Goal: Check status: Check status

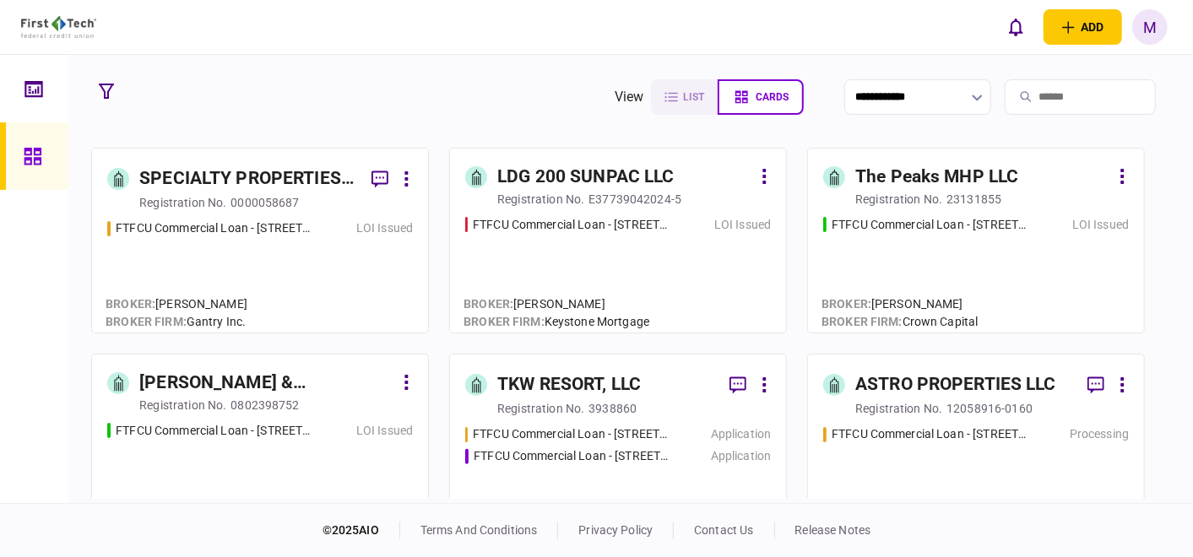
click at [265, 268] on div "FTFCU Commercial Loan - [STREET_ADDRESS] LOI Issued" at bounding box center [260, 268] width 306 height 98
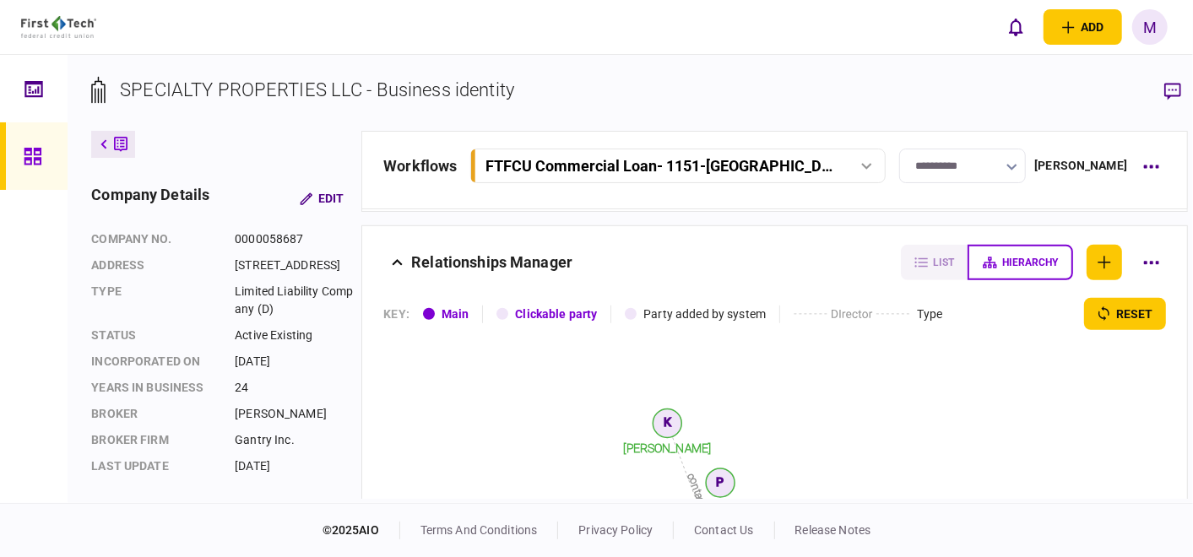
scroll to position [656, 0]
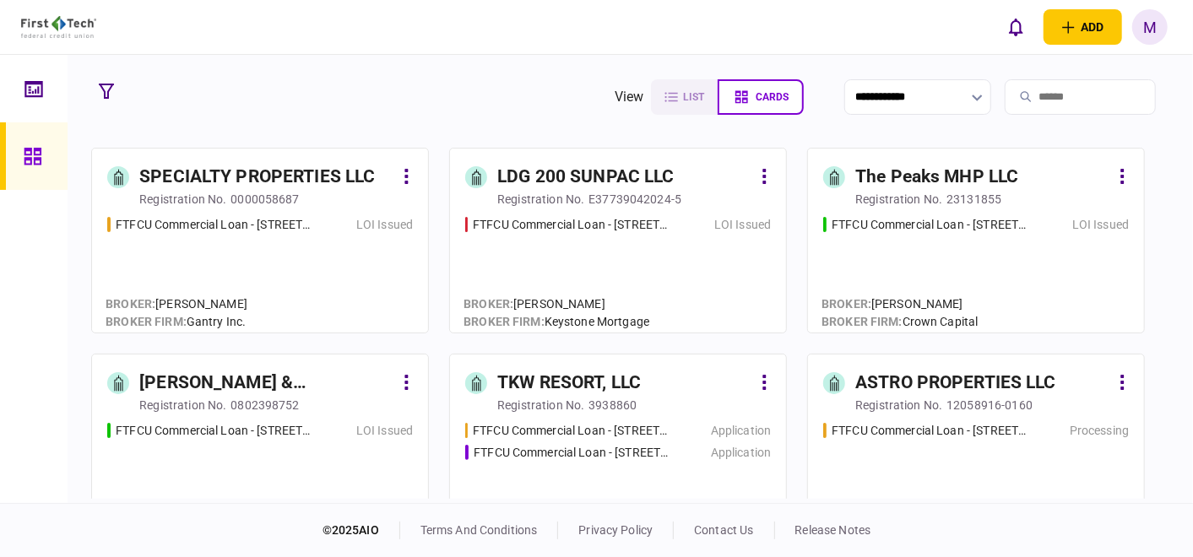
click at [951, 269] on div "FTFCU Commercial Loan - 6110 N US Hwy 89 Flagstaff AZ LOI Issued" at bounding box center [976, 267] width 306 height 102
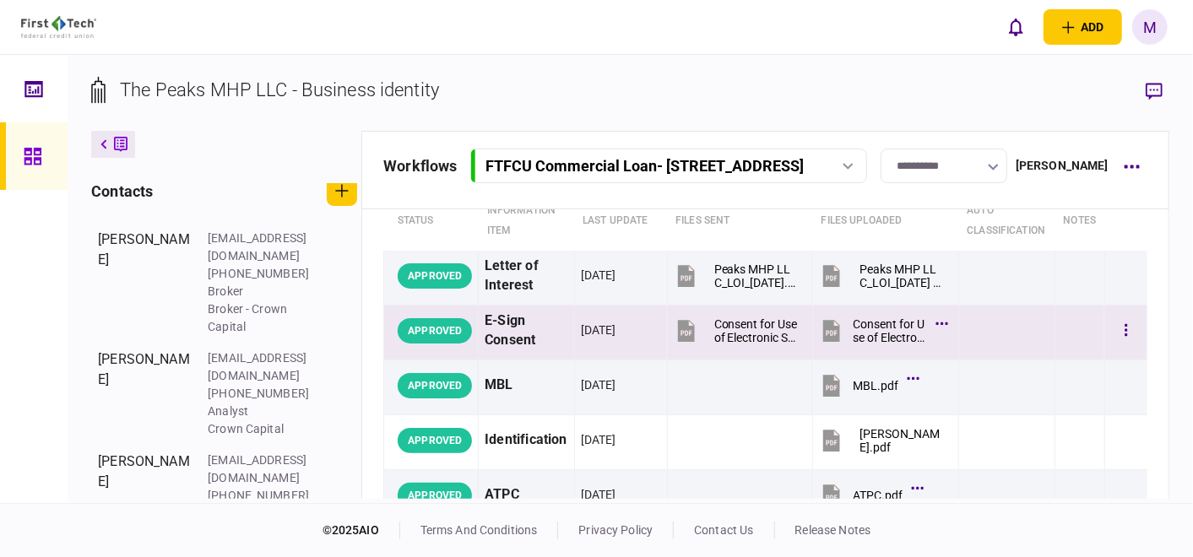
scroll to position [94, 0]
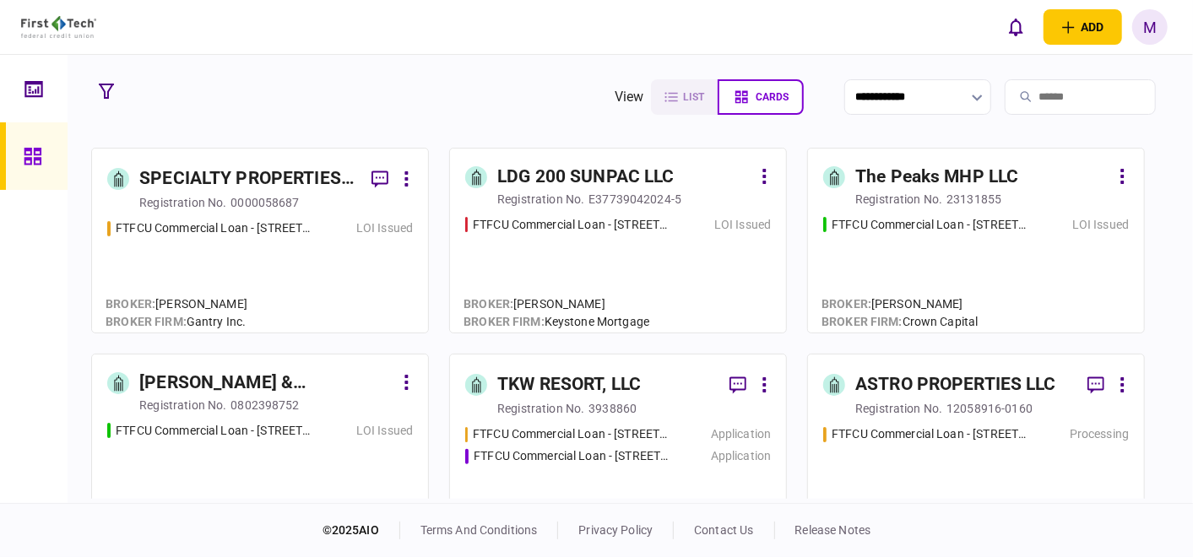
click at [945, 252] on div "FTFCU Commercial Loan - 6110 N US Hwy 89 Flagstaff AZ LOI Issued" at bounding box center [976, 267] width 306 height 102
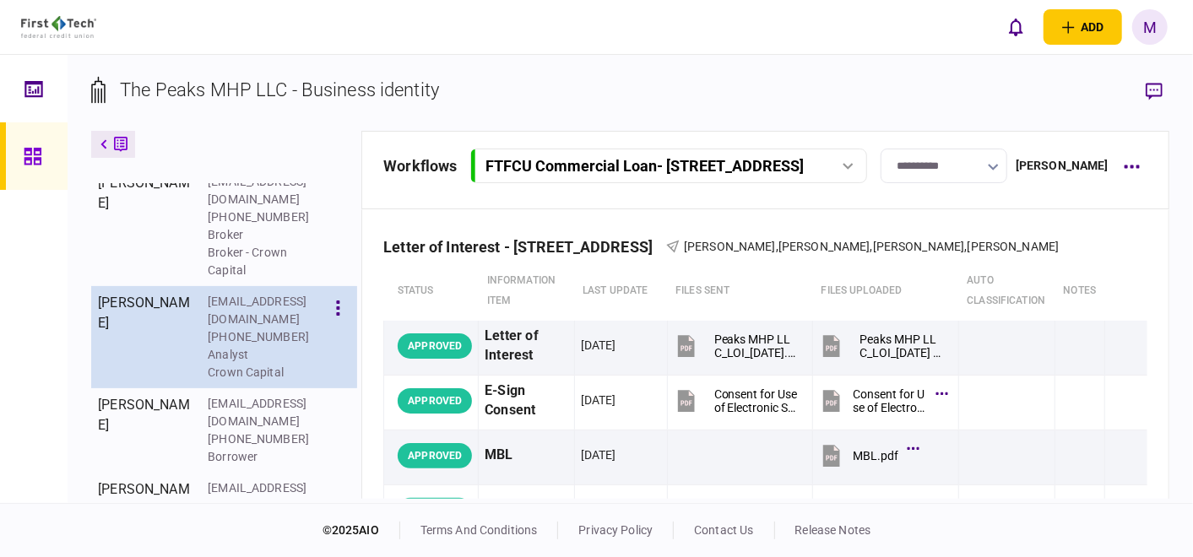
scroll to position [553, 0]
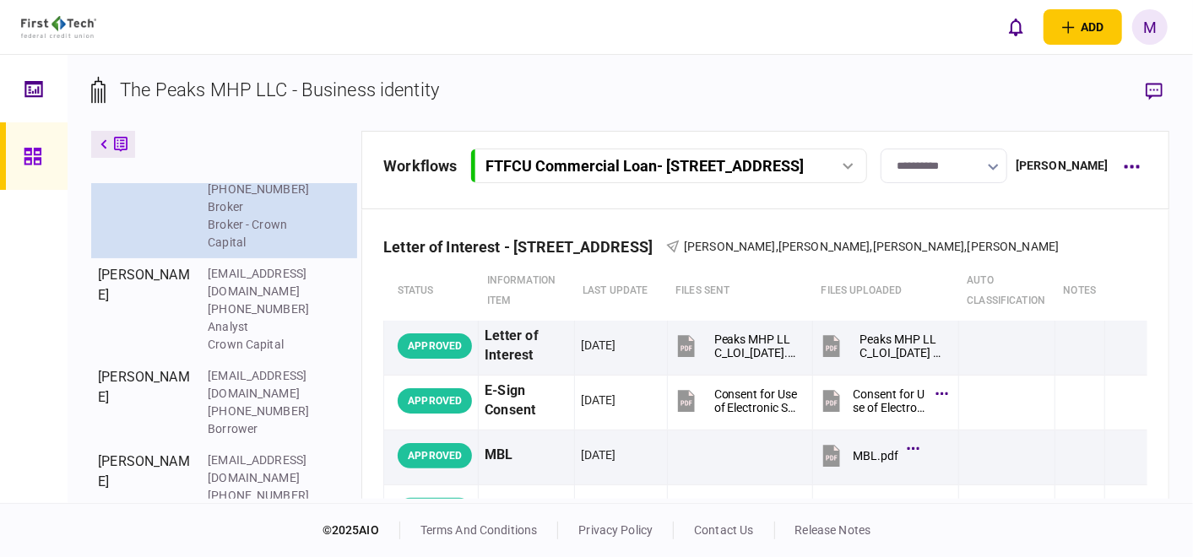
click at [333, 176] on button "button" at bounding box center [337, 160] width 29 height 30
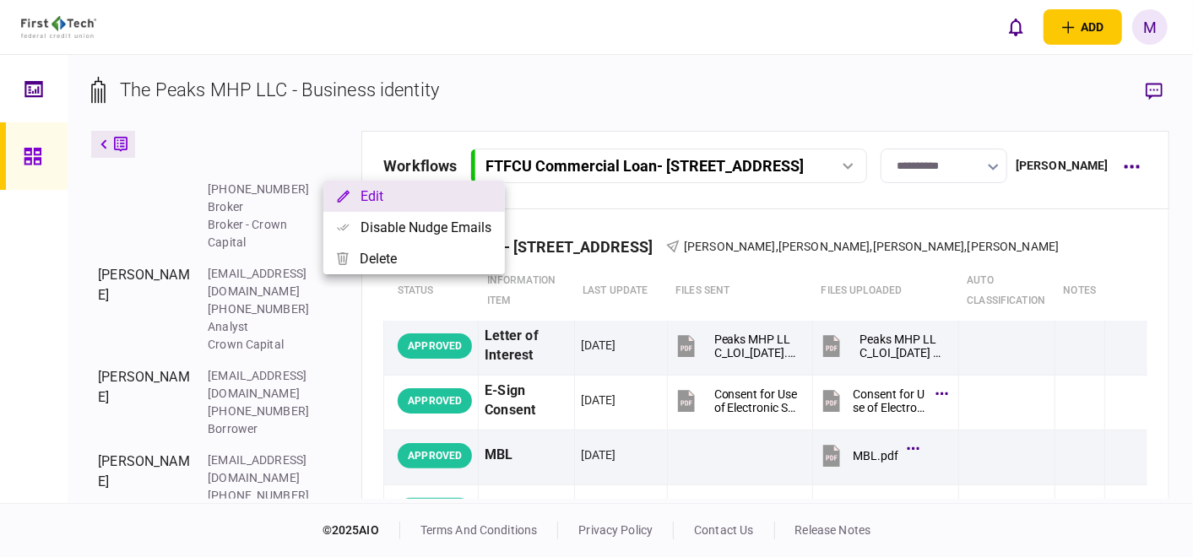
click at [365, 197] on button "Edit" at bounding box center [414, 196] width 182 height 31
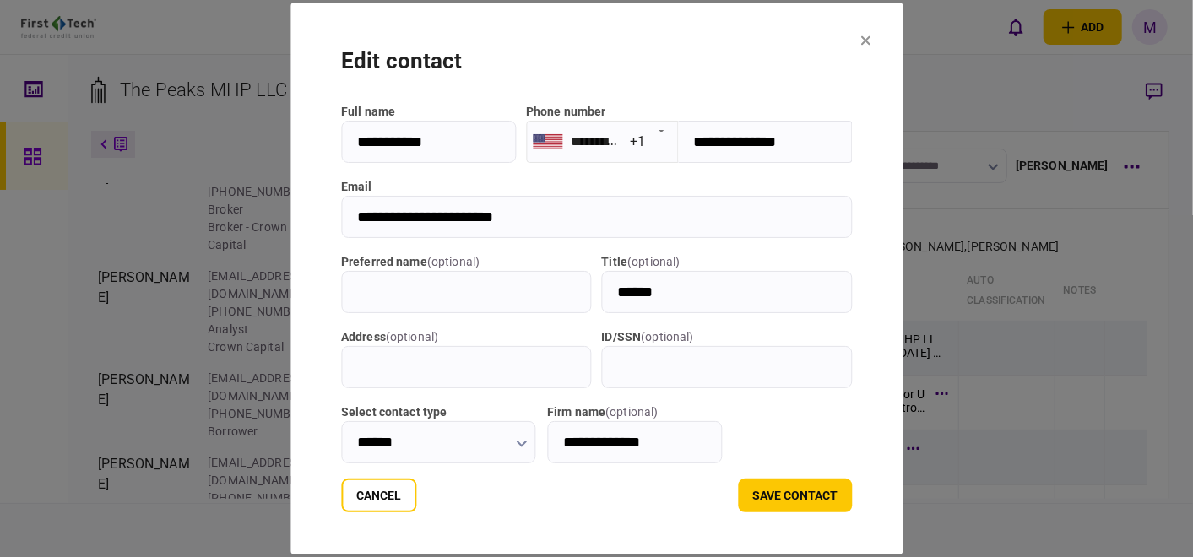
drag, startPoint x: 495, startPoint y: 214, endPoint x: 355, endPoint y: 219, distance: 139.4
click at [341, 216] on input "**********" at bounding box center [596, 217] width 511 height 42
click at [837, 504] on button "save contact" at bounding box center [795, 496] width 114 height 34
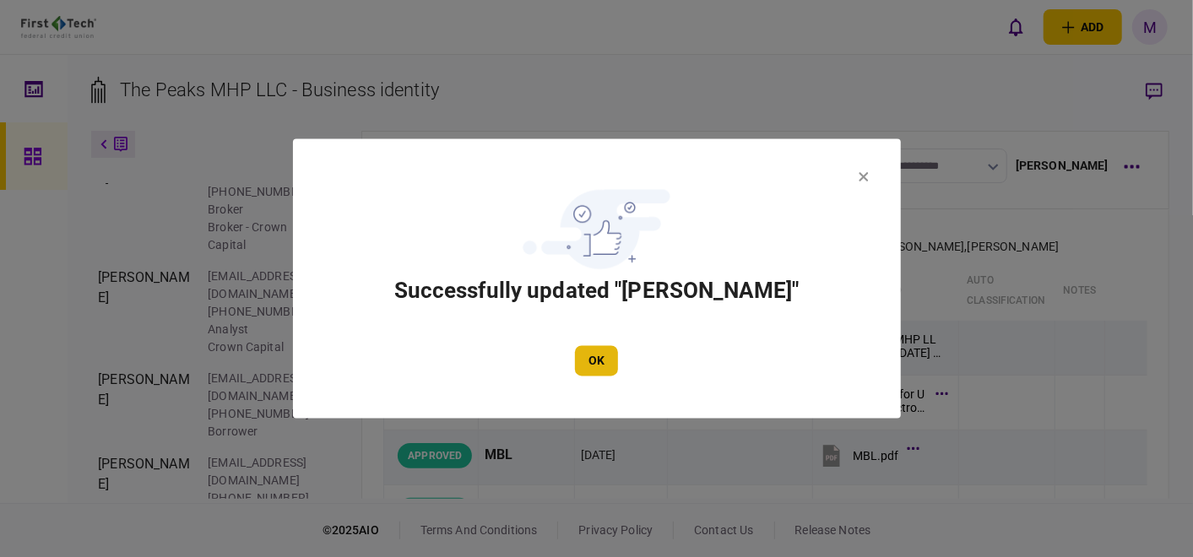
click at [592, 368] on button "OK" at bounding box center [596, 361] width 43 height 30
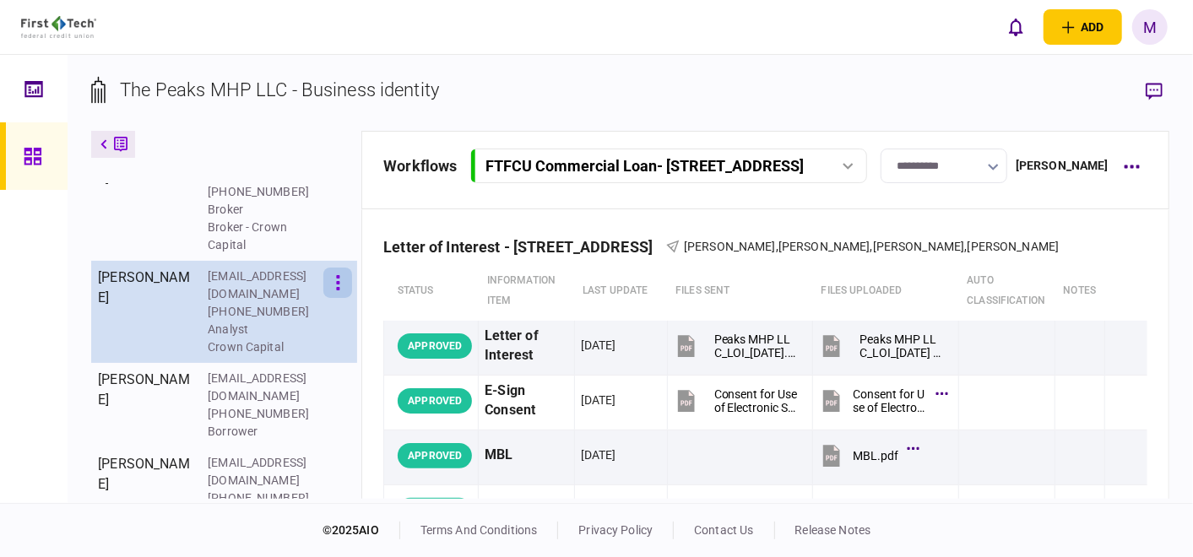
click at [333, 297] on button "button" at bounding box center [337, 283] width 29 height 30
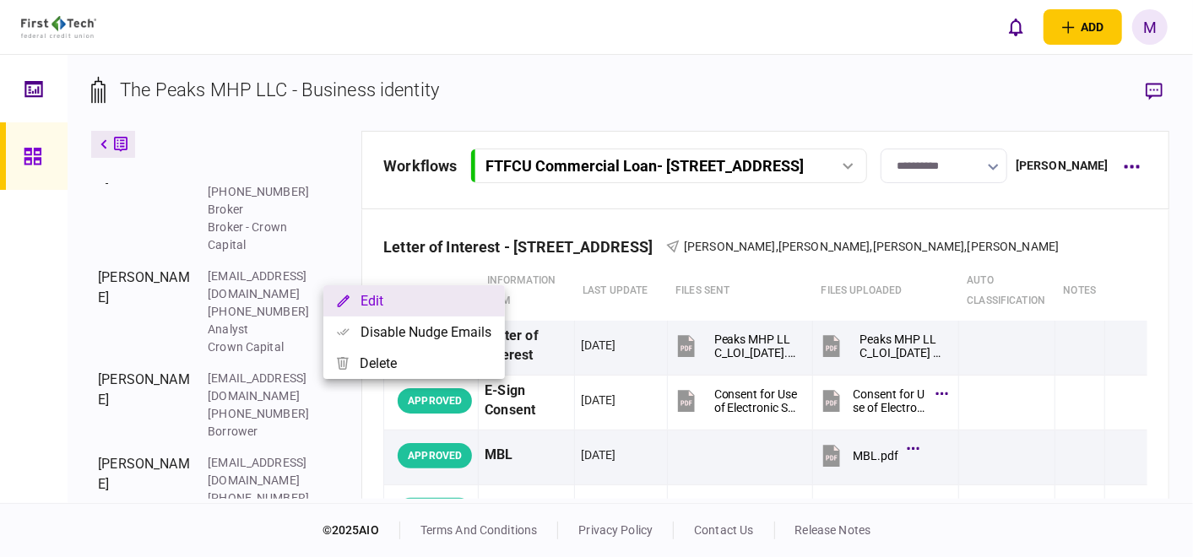
click at [359, 297] on button "Edit" at bounding box center [414, 300] width 182 height 31
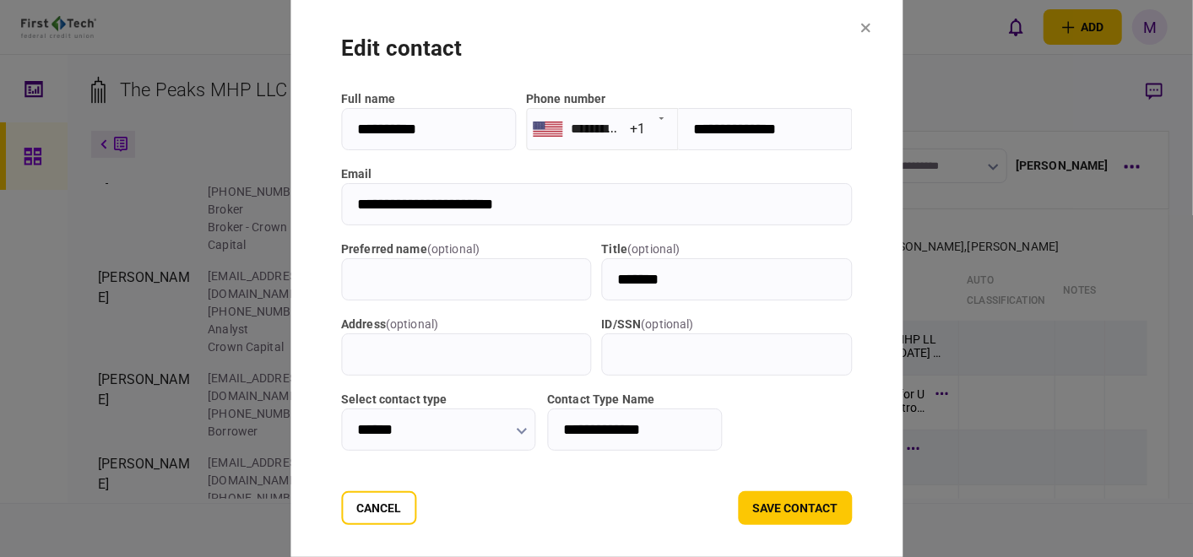
drag, startPoint x: 509, startPoint y: 207, endPoint x: 317, endPoint y: 200, distance: 192.6
click at [341, 200] on input "**********" at bounding box center [596, 204] width 511 height 42
click at [814, 496] on button "save contact" at bounding box center [795, 508] width 114 height 34
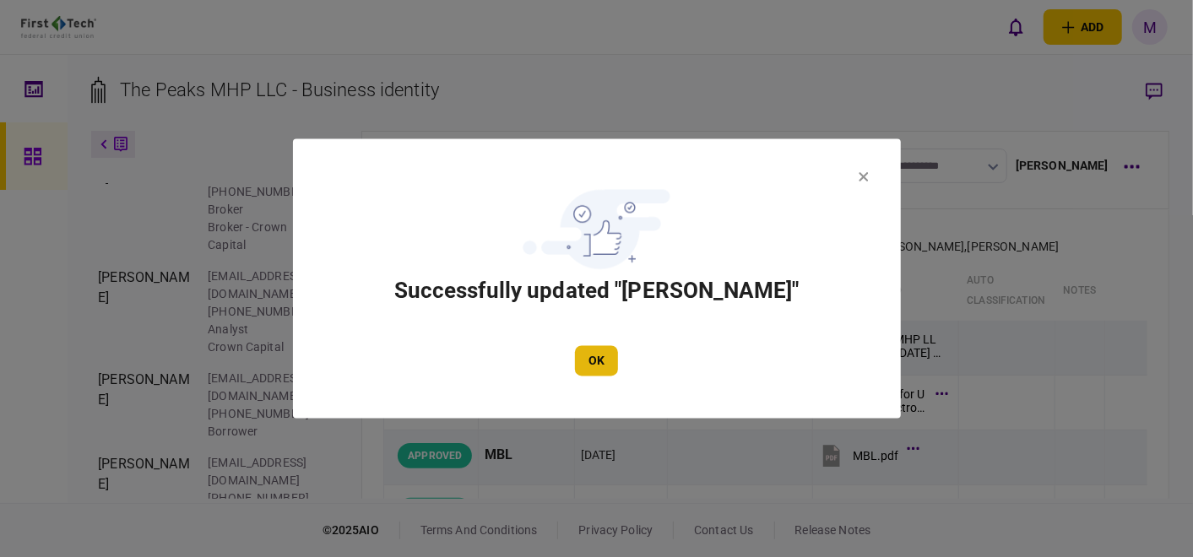
click at [597, 355] on button "OK" at bounding box center [596, 361] width 43 height 30
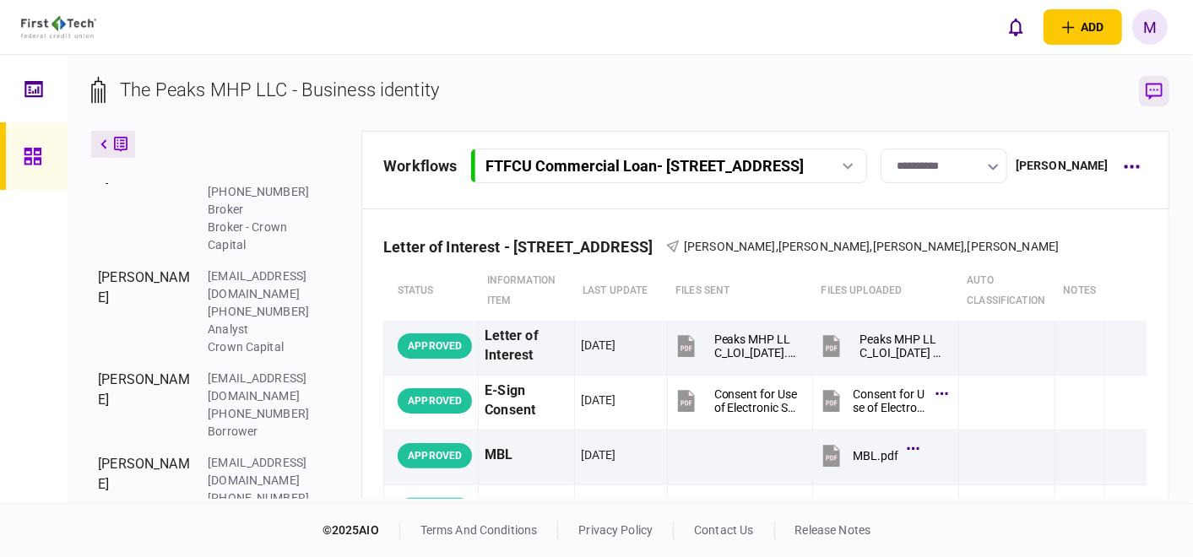
click at [1153, 84] on icon "button" at bounding box center [1154, 91] width 17 height 17
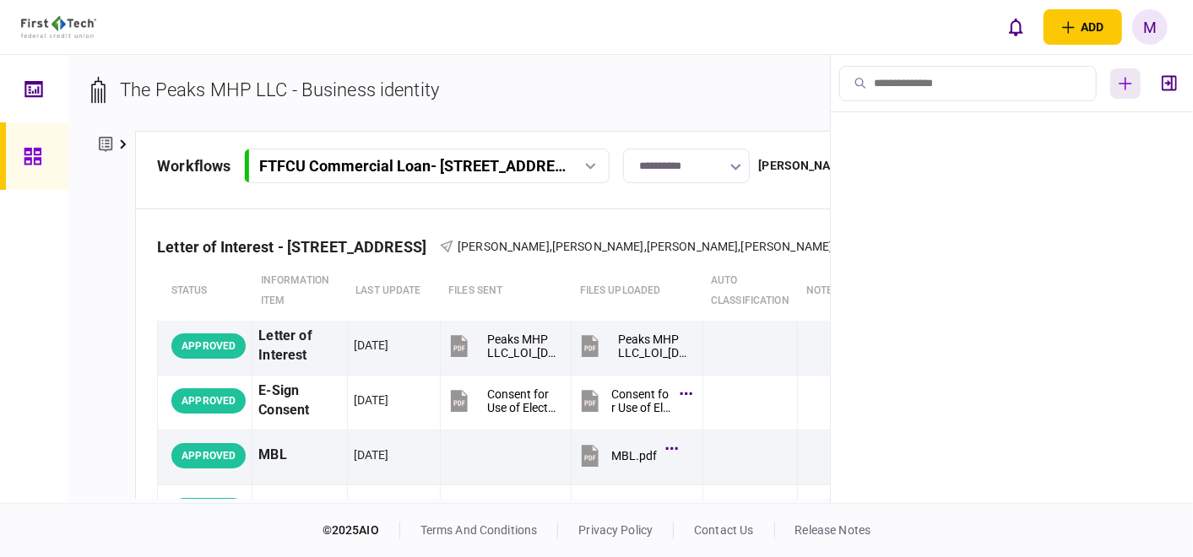
click at [1124, 77] on icon "button" at bounding box center [1126, 84] width 14 height 14
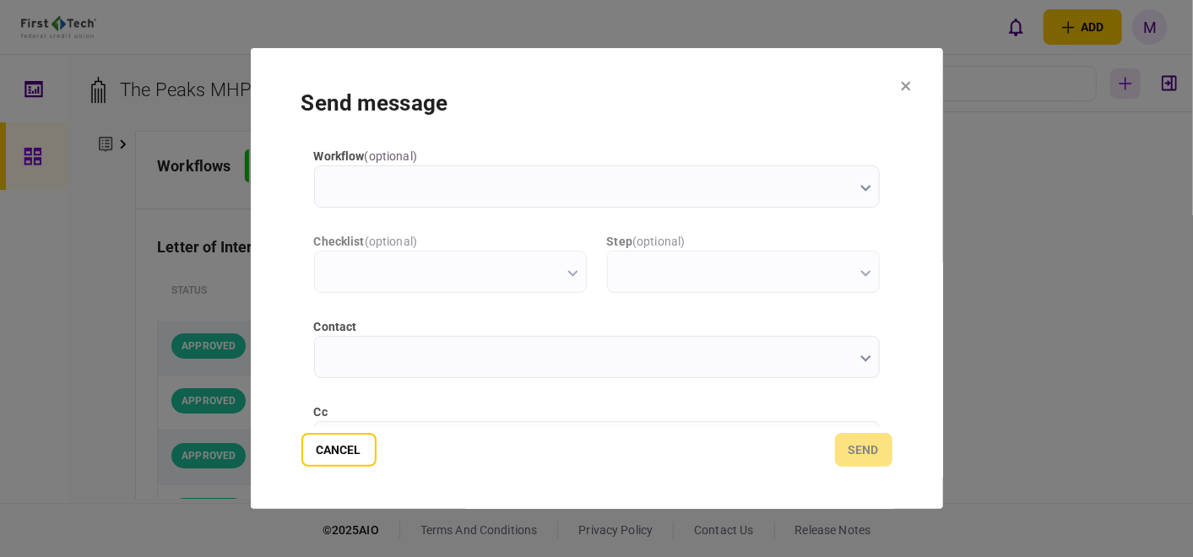
scroll to position [0, 0]
click at [861, 352] on button "button" at bounding box center [865, 358] width 11 height 14
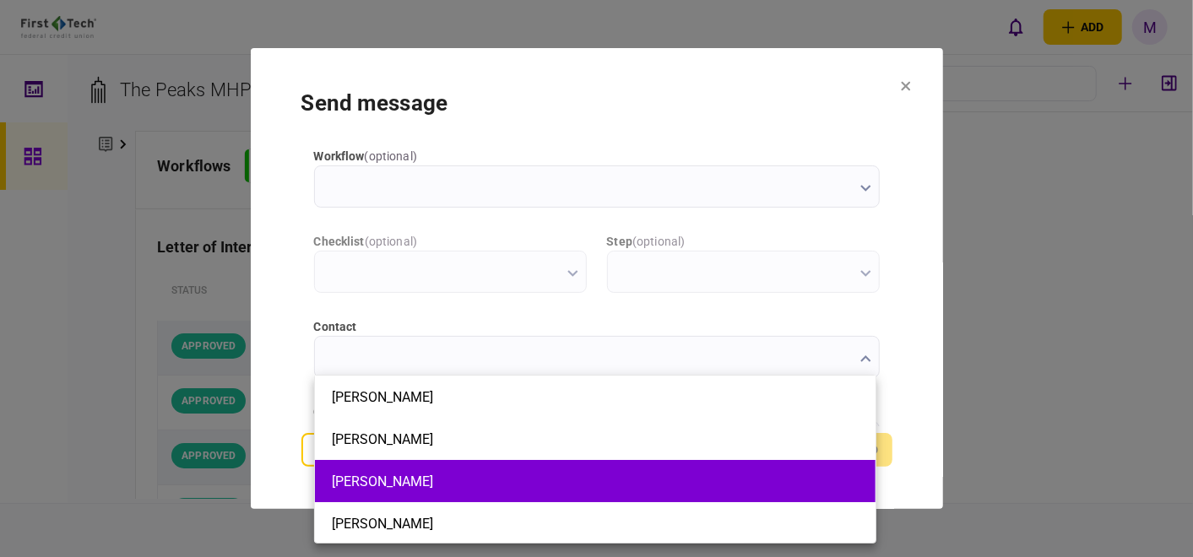
click at [445, 474] on button "[PERSON_NAME]" at bounding box center [595, 482] width 527 height 16
type input "**********"
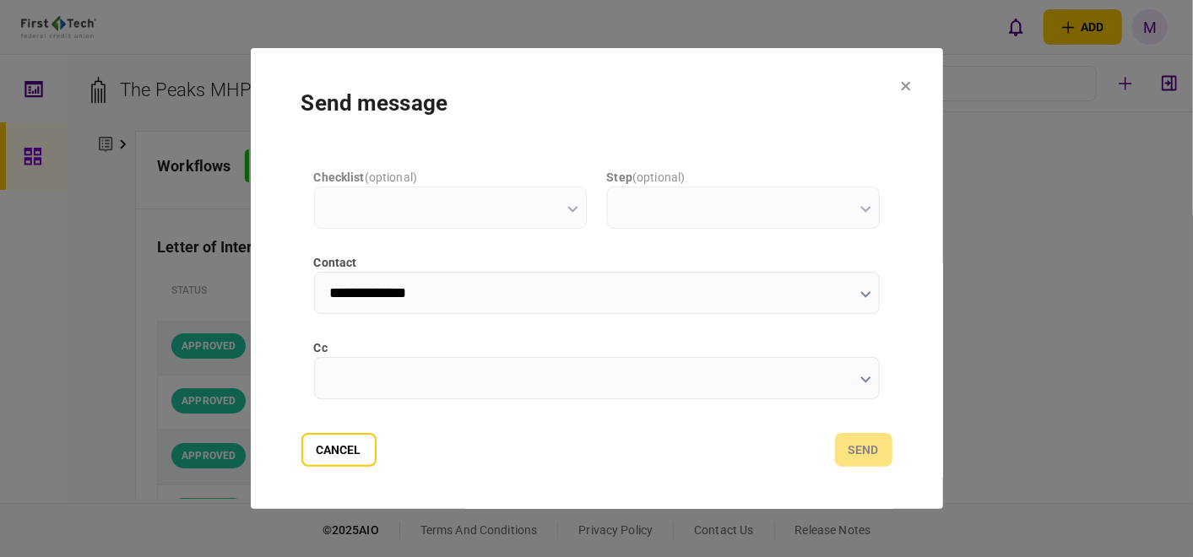
scroll to position [94, 0]
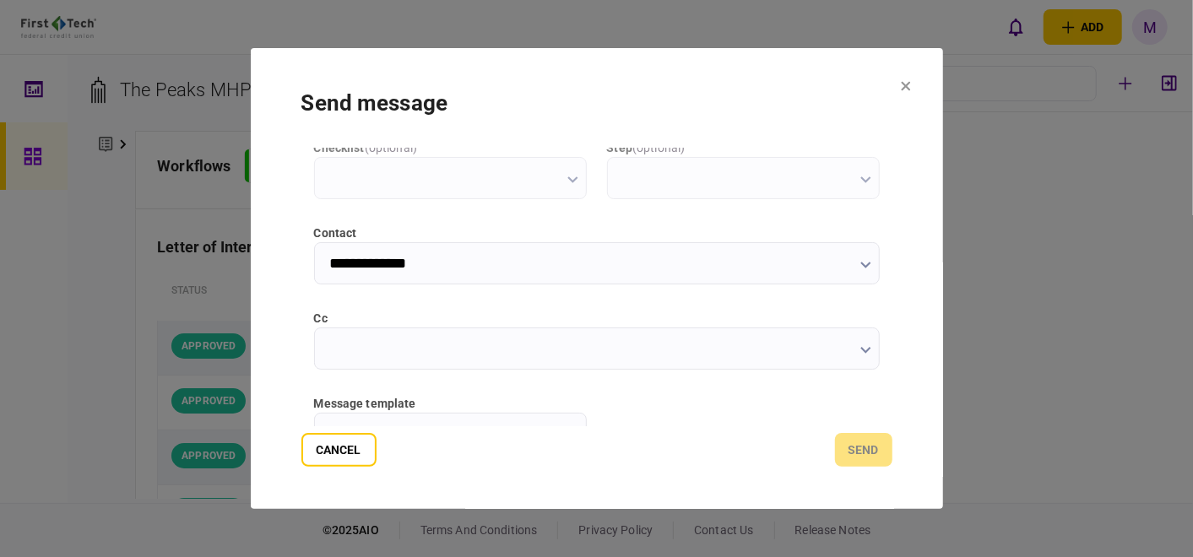
click at [860, 352] on icon "button" at bounding box center [865, 350] width 11 height 7
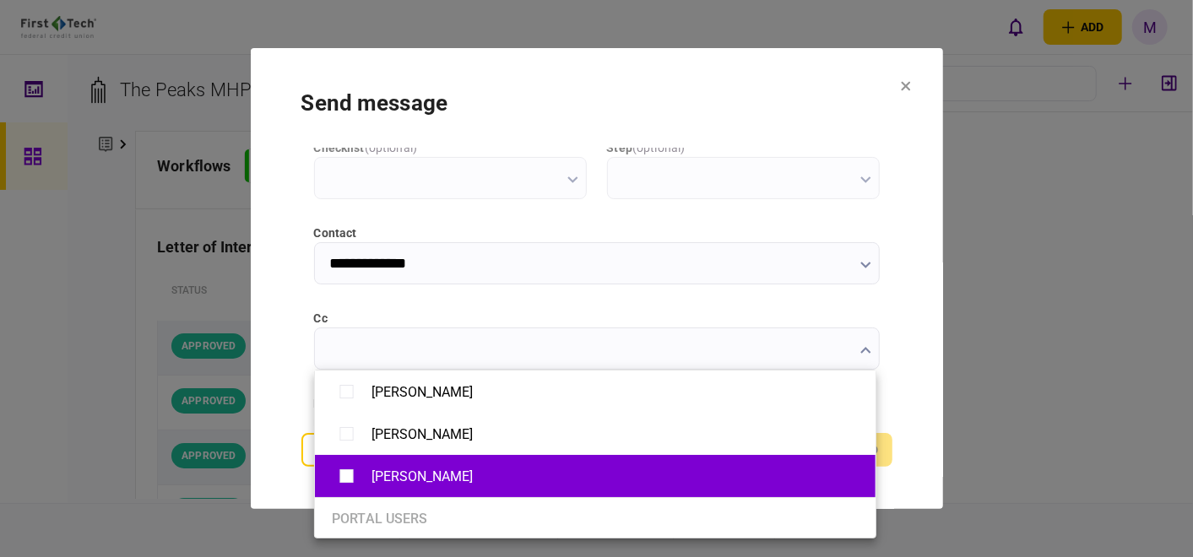
click at [424, 465] on div "[PERSON_NAME]" at bounding box center [595, 477] width 527 height 30
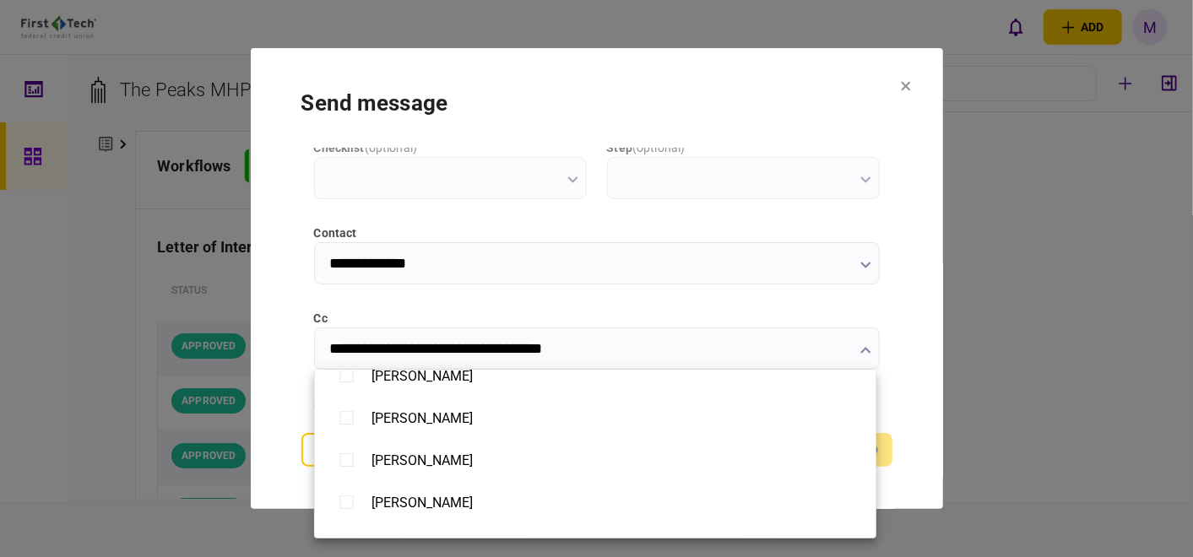
scroll to position [844, 0]
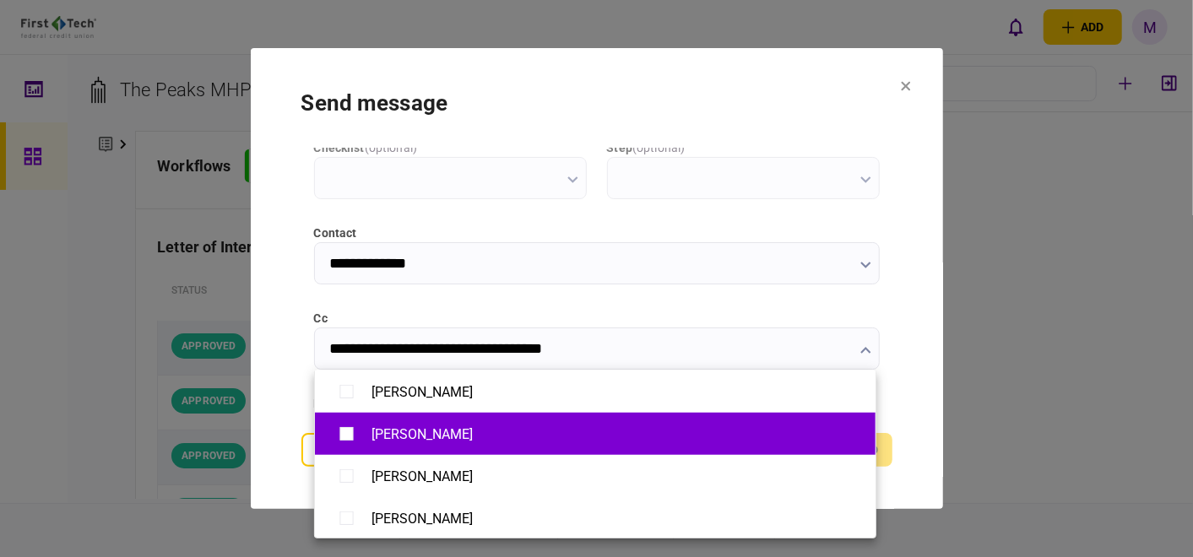
click at [431, 440] on div "[PERSON_NAME]" at bounding box center [421, 434] width 101 height 16
type input "**********"
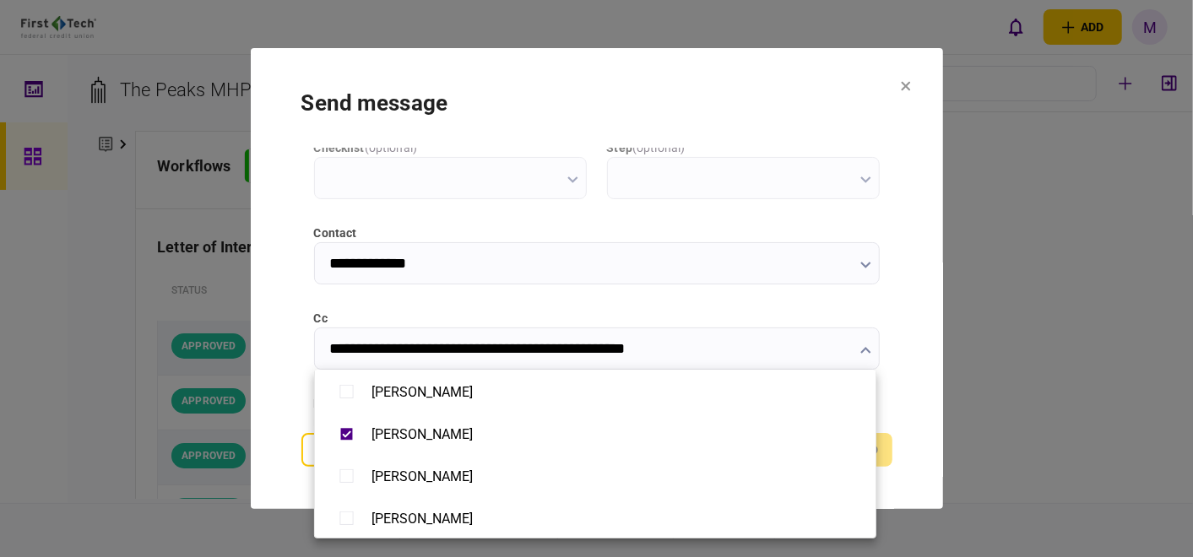
click at [904, 403] on div at bounding box center [596, 278] width 1193 height 557
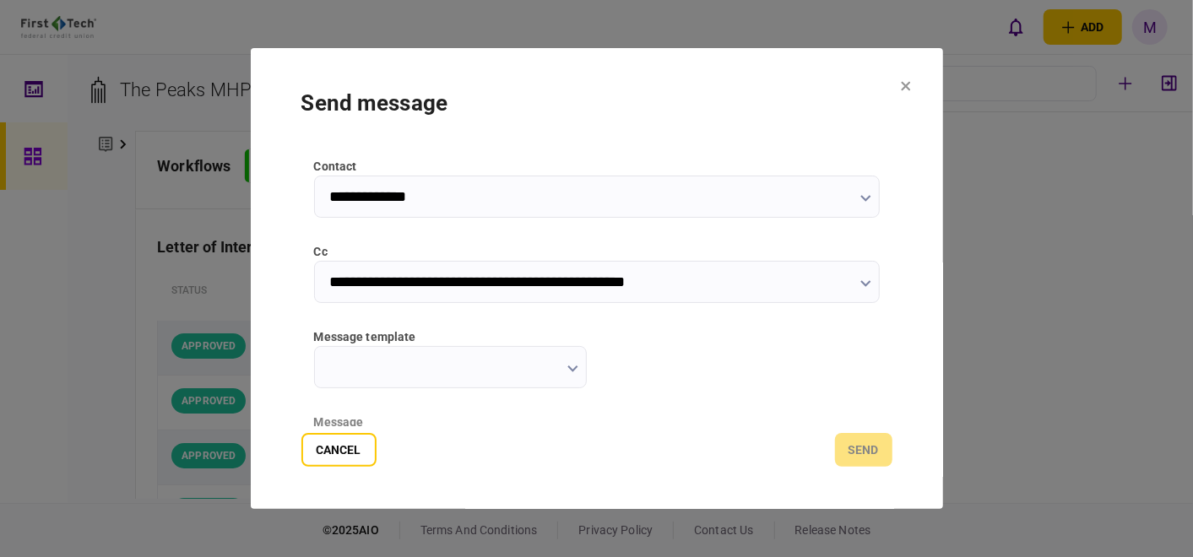
scroll to position [187, 0]
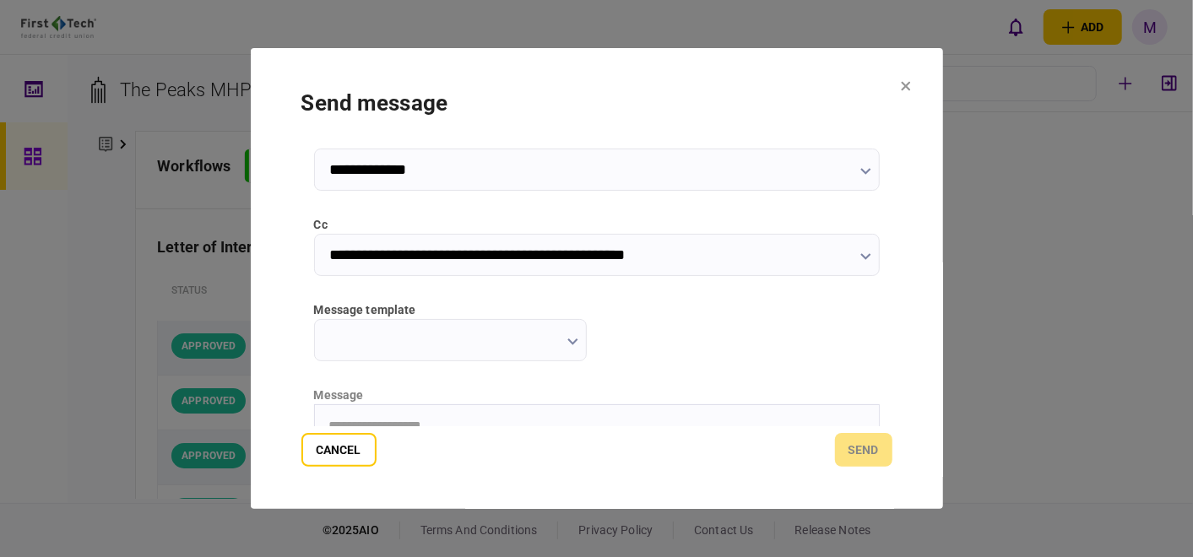
click at [567, 333] on input "message template" at bounding box center [450, 340] width 273 height 42
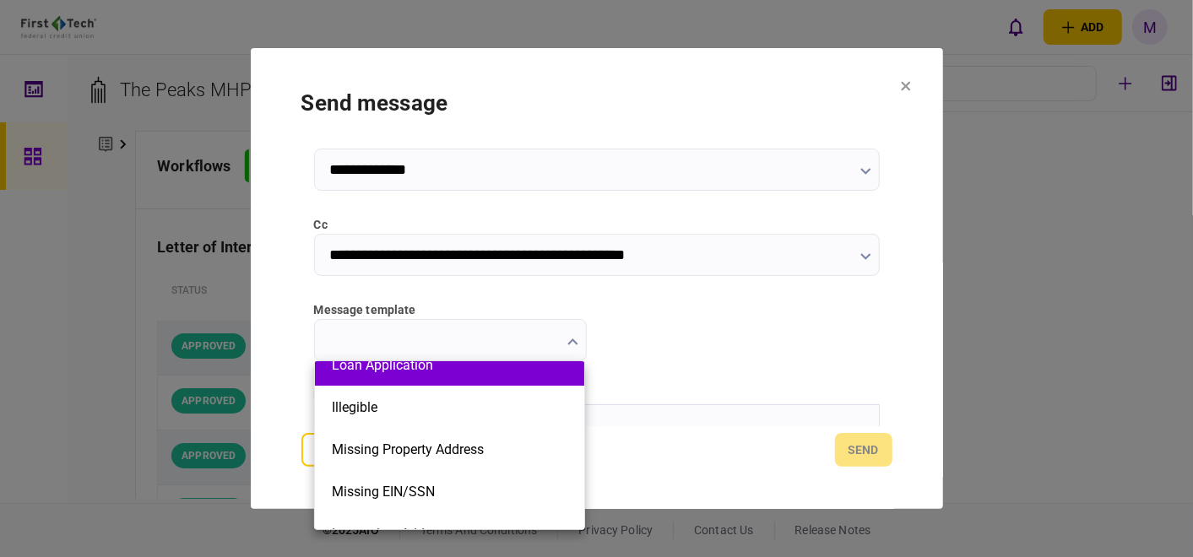
click at [509, 377] on li "Loan Application" at bounding box center [449, 365] width 269 height 42
type input "**********"
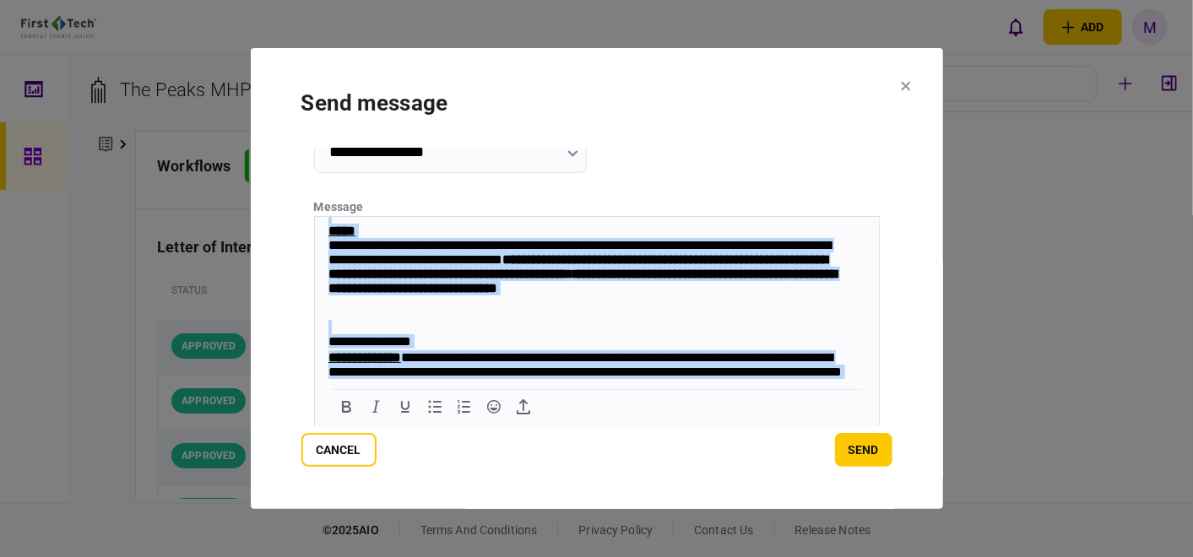
scroll to position [789, 0]
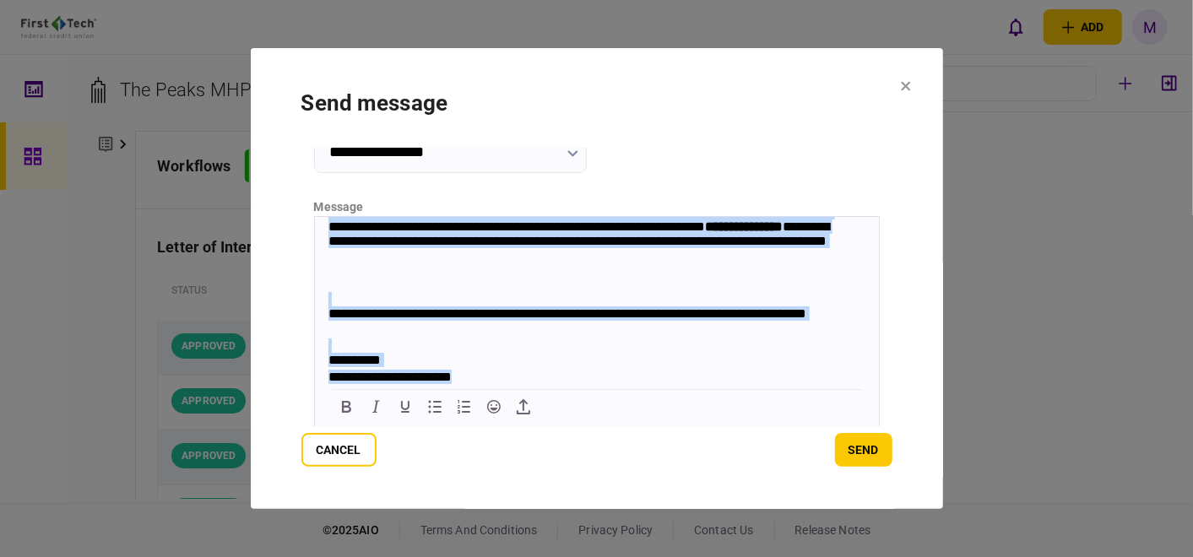
drag, startPoint x: 319, startPoint y: 229, endPoint x: 735, endPoint y: 425, distance: 460.0
copy body "**********"
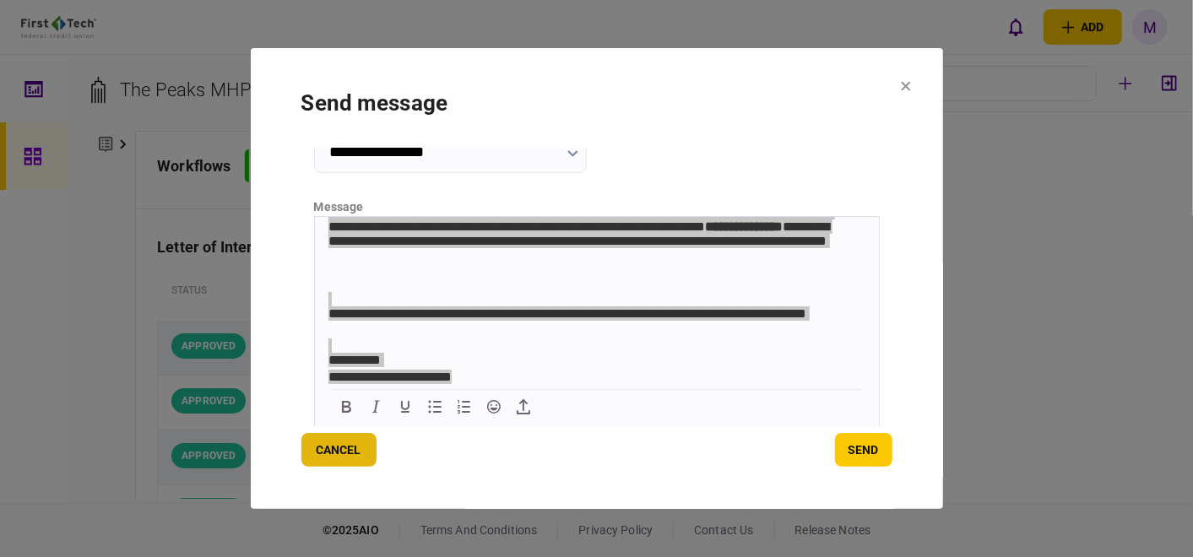
click at [343, 448] on button "Cancel" at bounding box center [338, 450] width 75 height 34
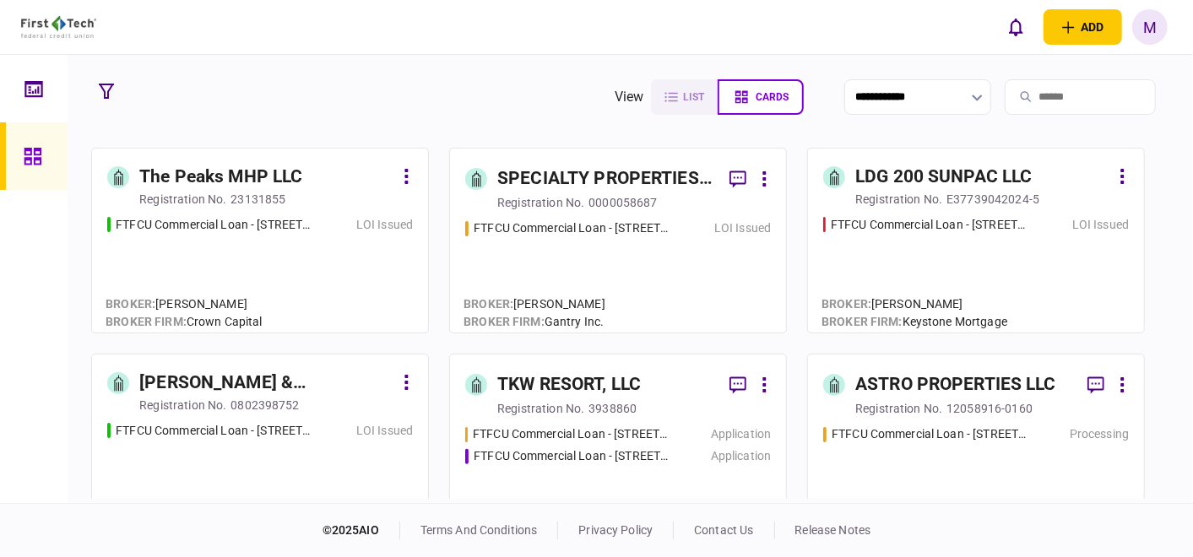
click at [287, 259] on div "FTFCU Commercial Loan - 6110 N US Hwy 89 Flagstaff AZ LOI Issued" at bounding box center [260, 267] width 306 height 102
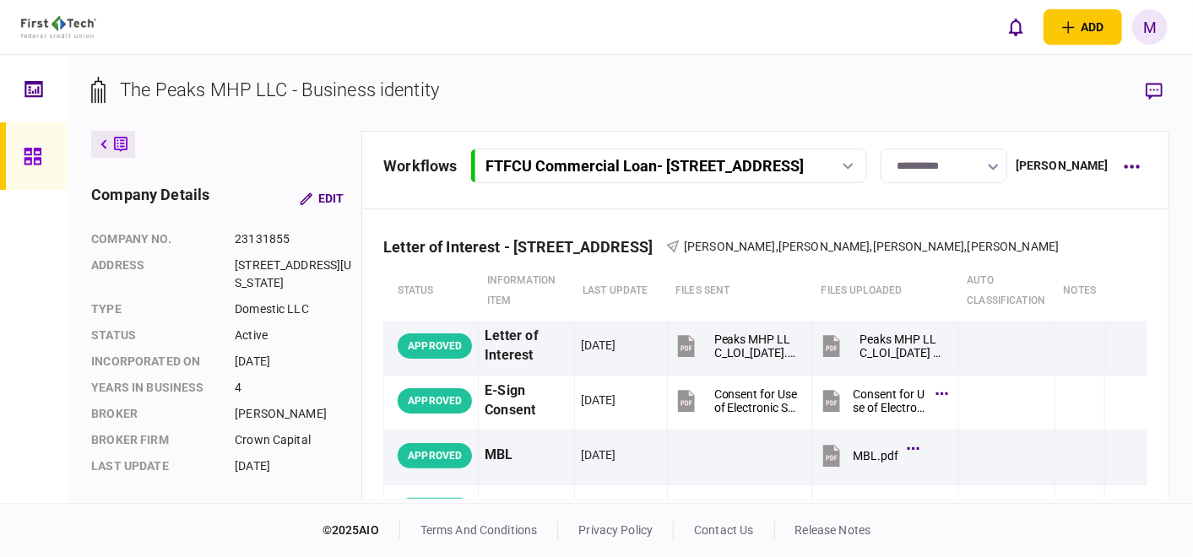
click at [999, 171] on button "button" at bounding box center [993, 167] width 11 height 14
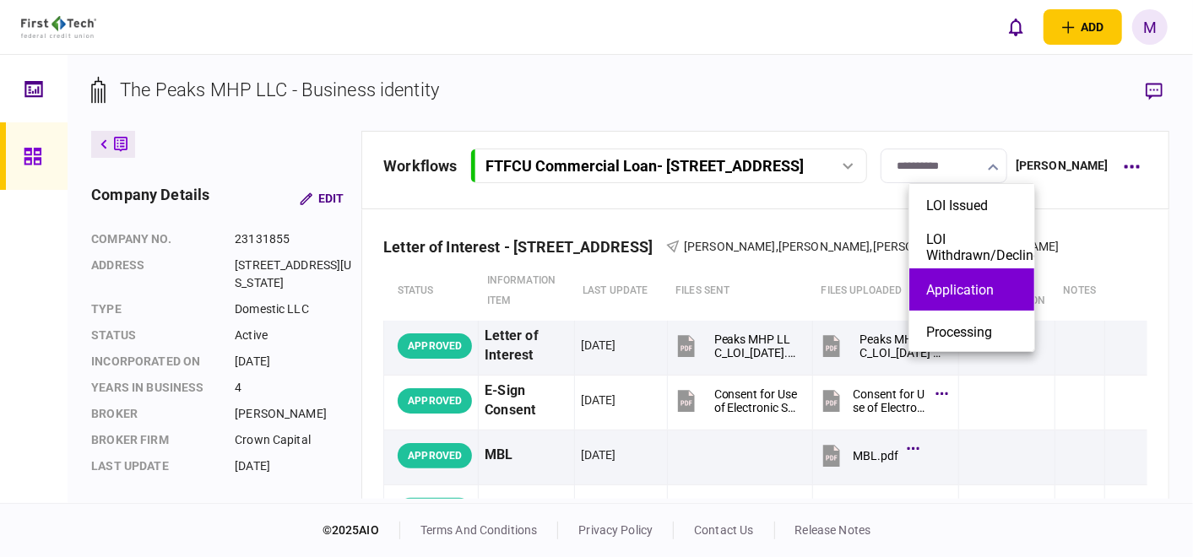
click at [983, 288] on button "Application" at bounding box center [971, 290] width 91 height 16
type input "**********"
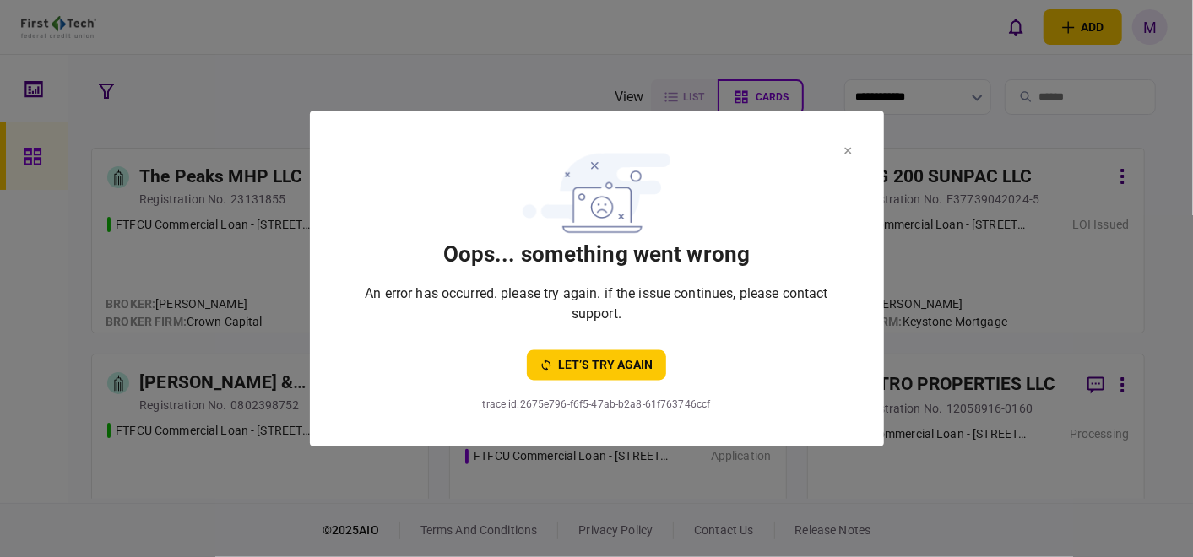
click at [845, 144] on button at bounding box center [848, 151] width 8 height 14
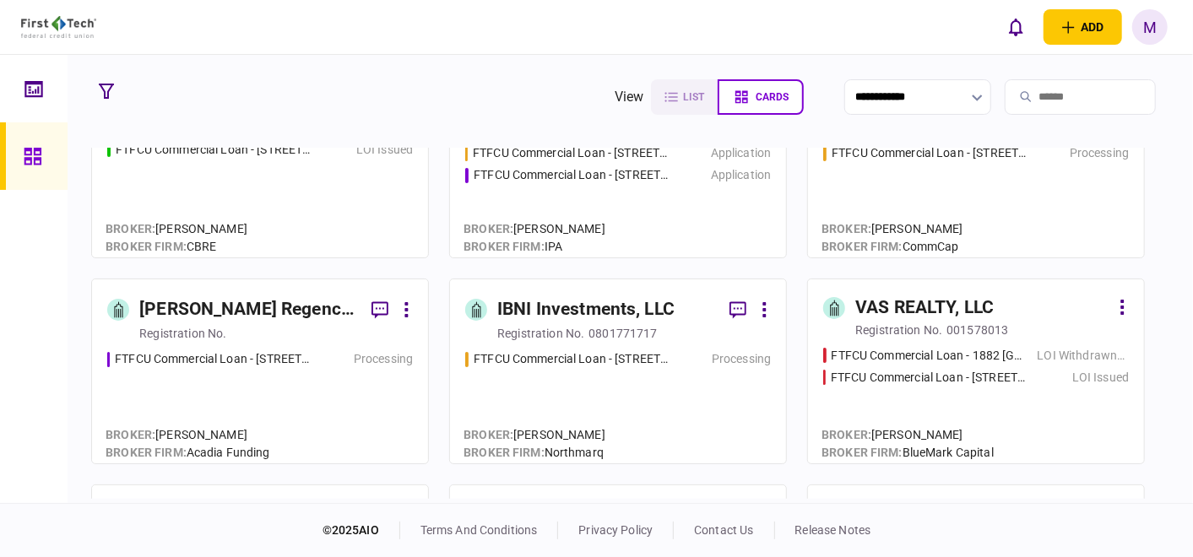
scroll to position [375, 0]
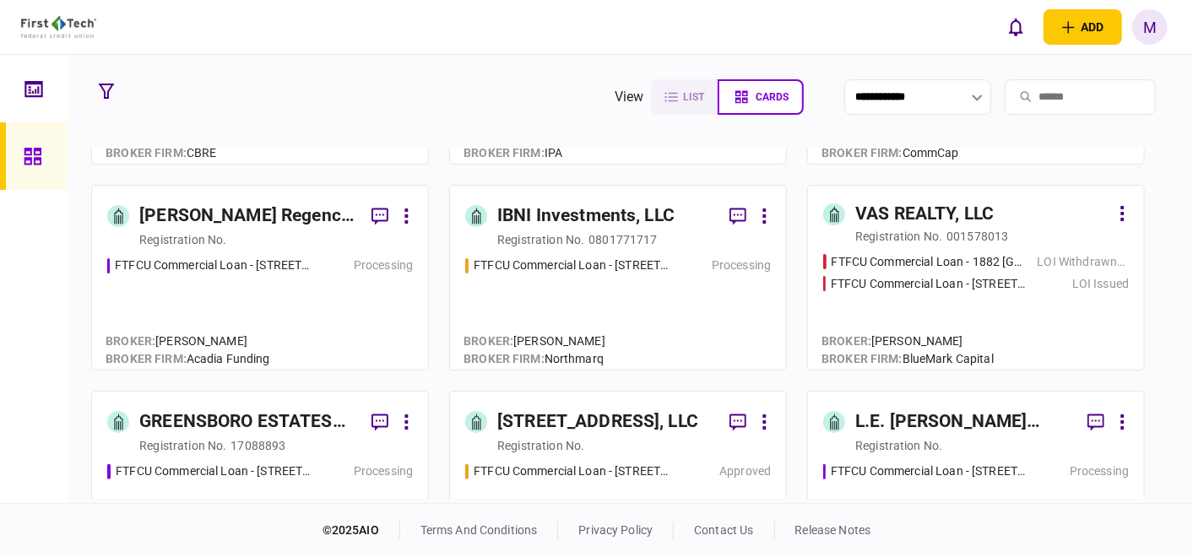
click at [1083, 282] on div "LOI Issued" at bounding box center [1100, 284] width 57 height 18
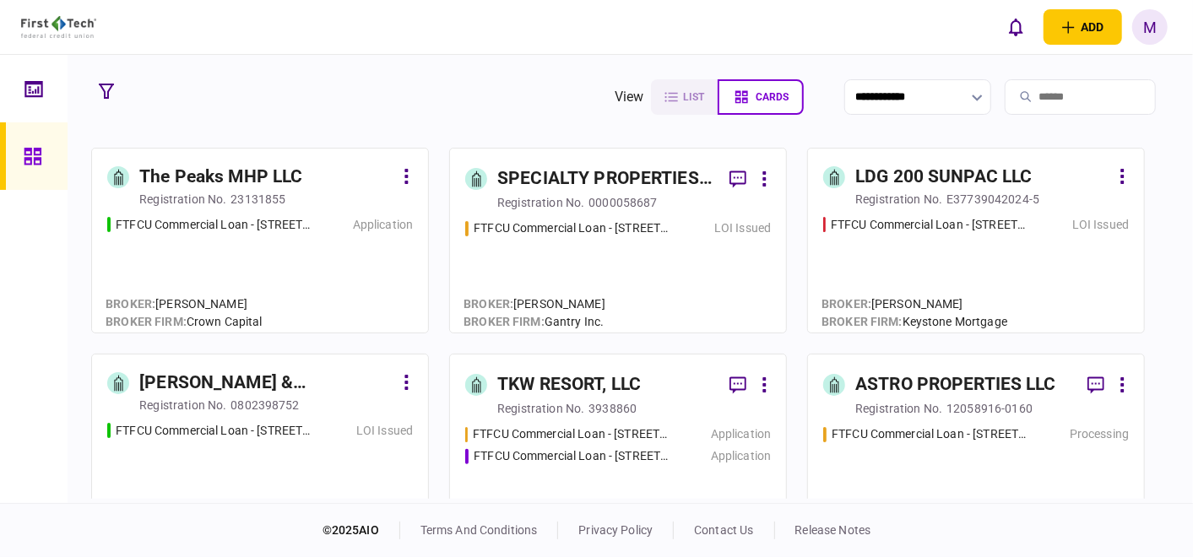
click at [222, 260] on div "FTFCU Commercial Loan - [STREET_ADDRESS] Application" at bounding box center [260, 267] width 306 height 102
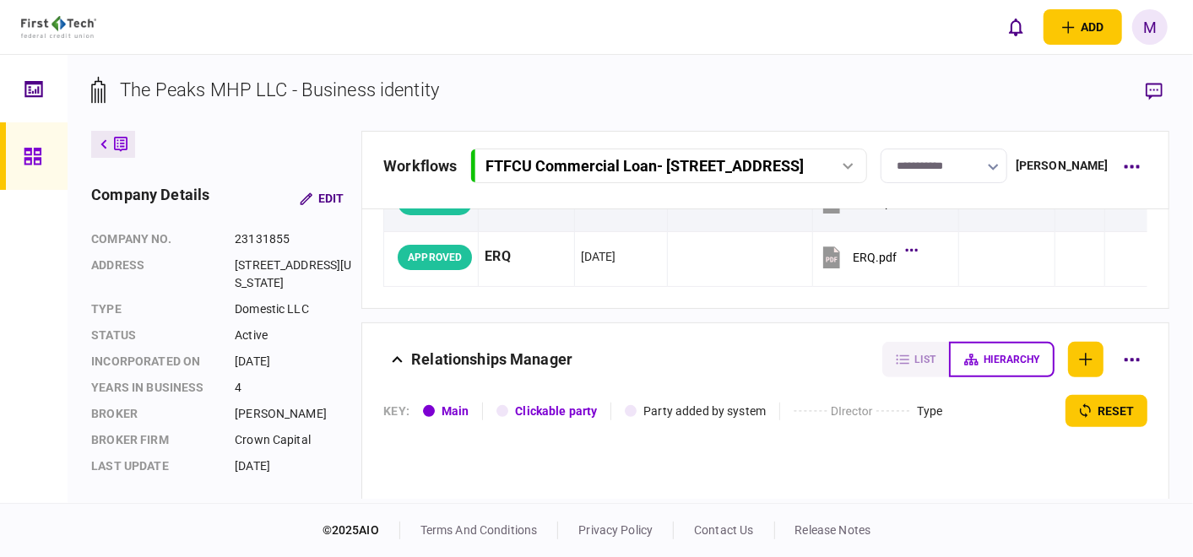
scroll to position [469, 0]
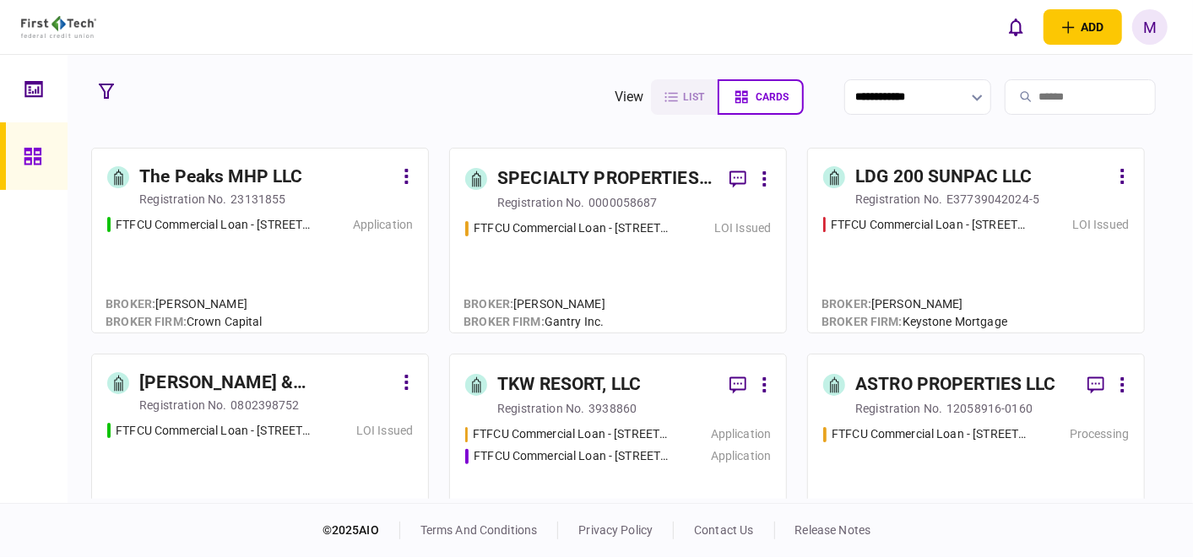
click at [707, 279] on div "FTFCU Commercial Loan - [STREET_ADDRESS] LOI Issued" at bounding box center [618, 268] width 306 height 98
click at [929, 269] on div "FTFCU Commercial Loan - [STREET_ADDRESS][PERSON_NAME] LOI Issued" at bounding box center [976, 267] width 306 height 102
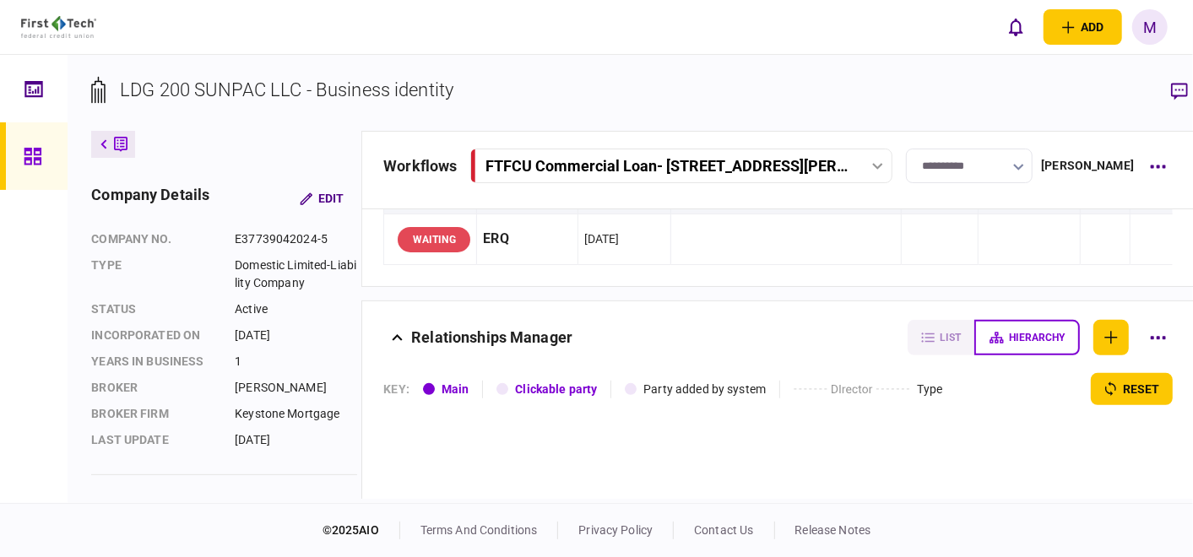
scroll to position [375, 0]
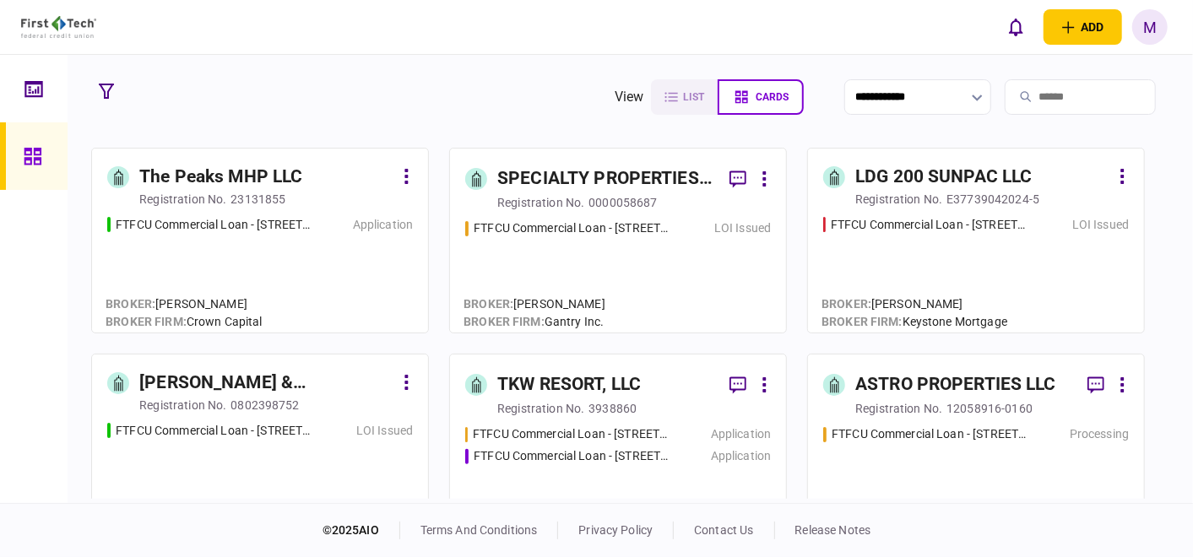
click at [301, 457] on div "FTFCU Commercial Loan - [STREET_ADDRESS] LOI Issued" at bounding box center [260, 473] width 306 height 102
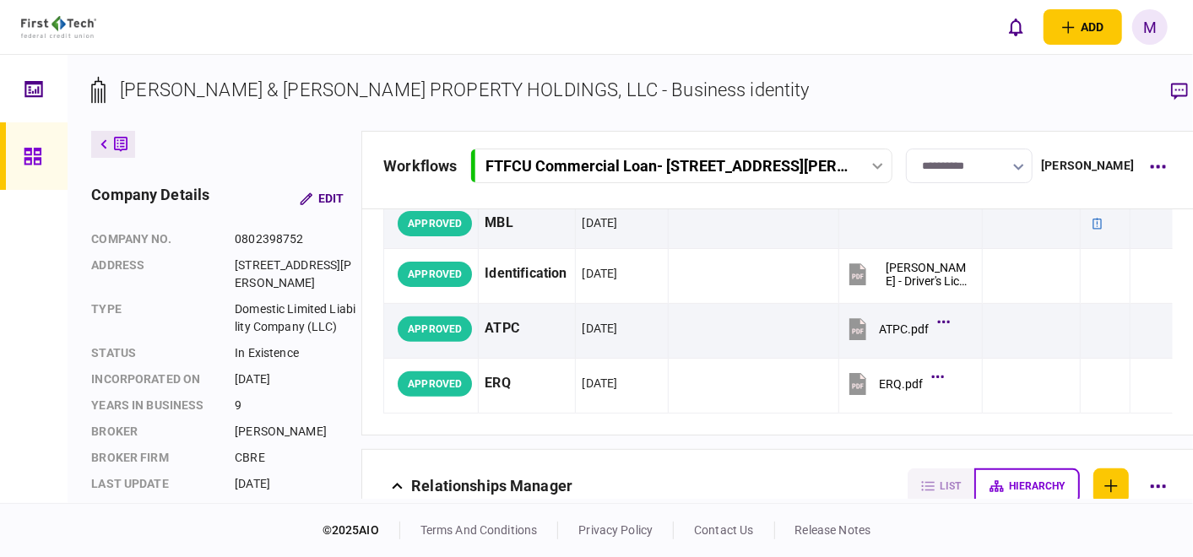
scroll to position [375, 0]
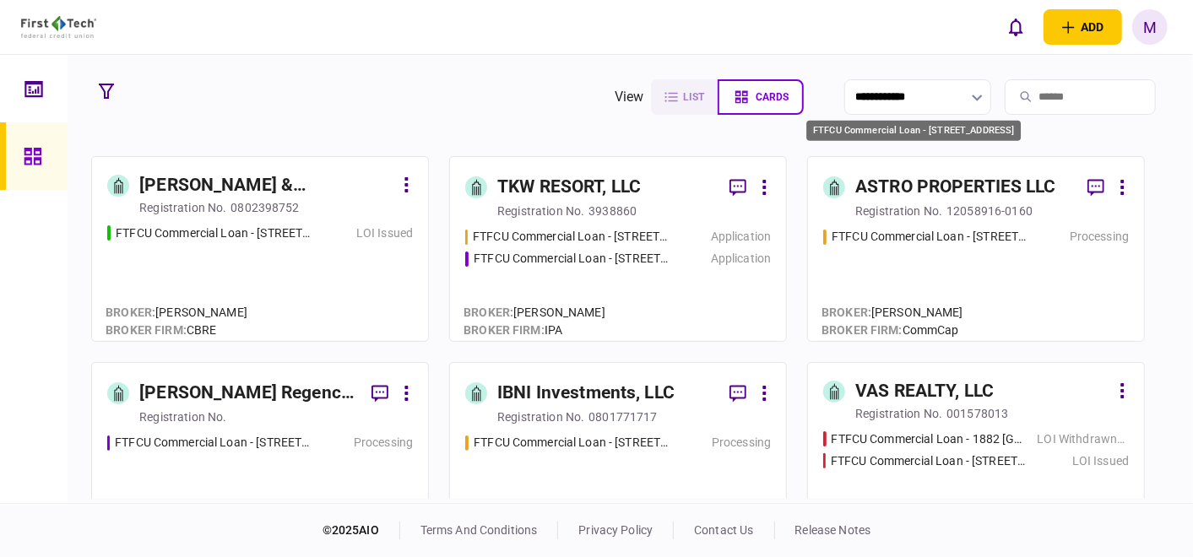
scroll to position [281, 0]
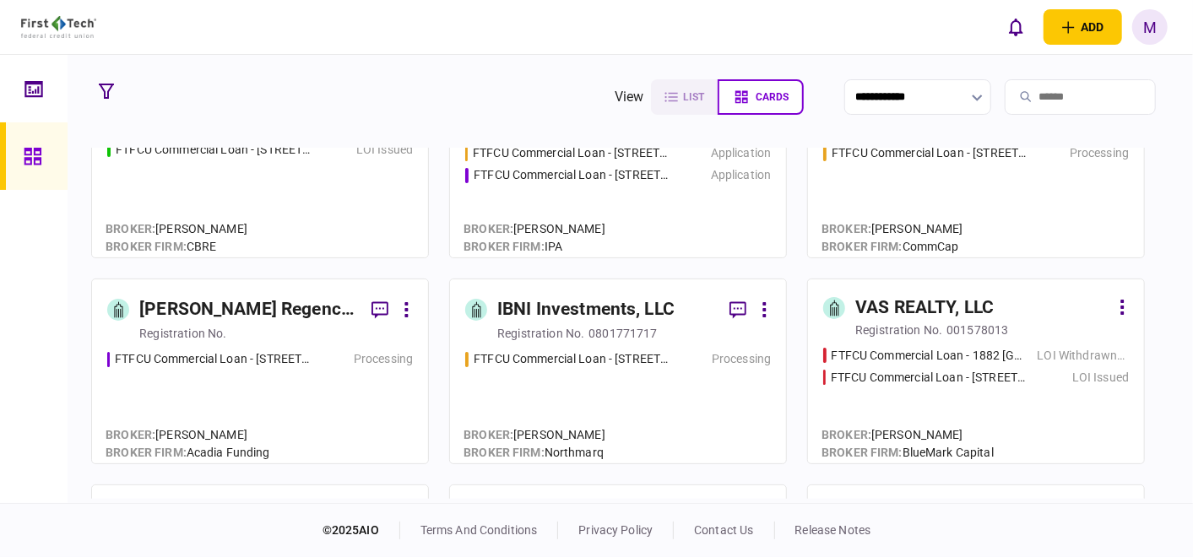
click at [232, 413] on div "FTFCU Commercial Loan - [STREET_ADDRESS][PERSON_NAME] Processing" at bounding box center [260, 399] width 306 height 98
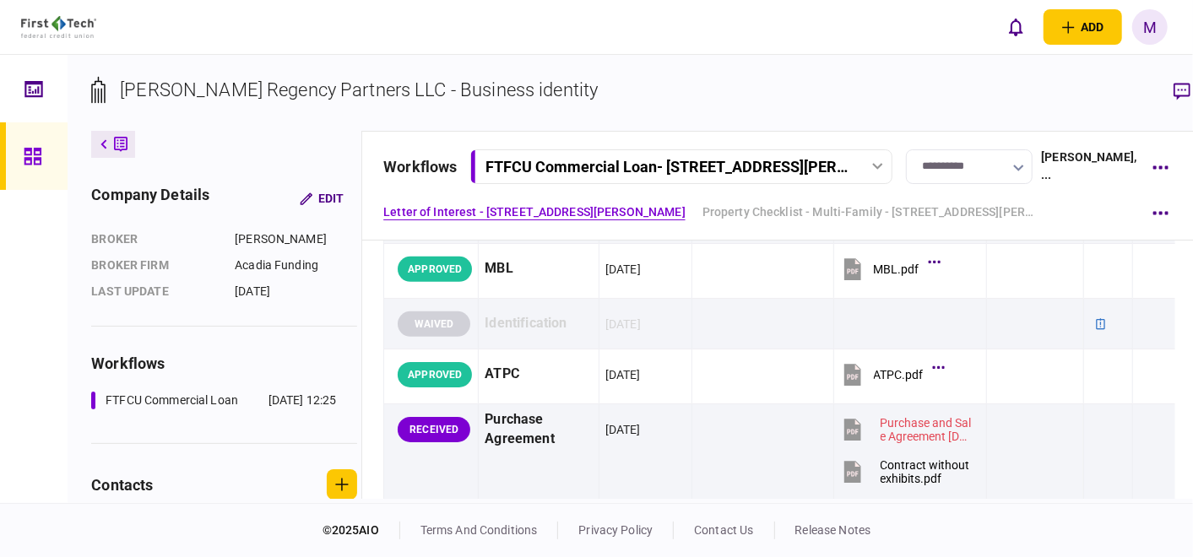
scroll to position [562, 0]
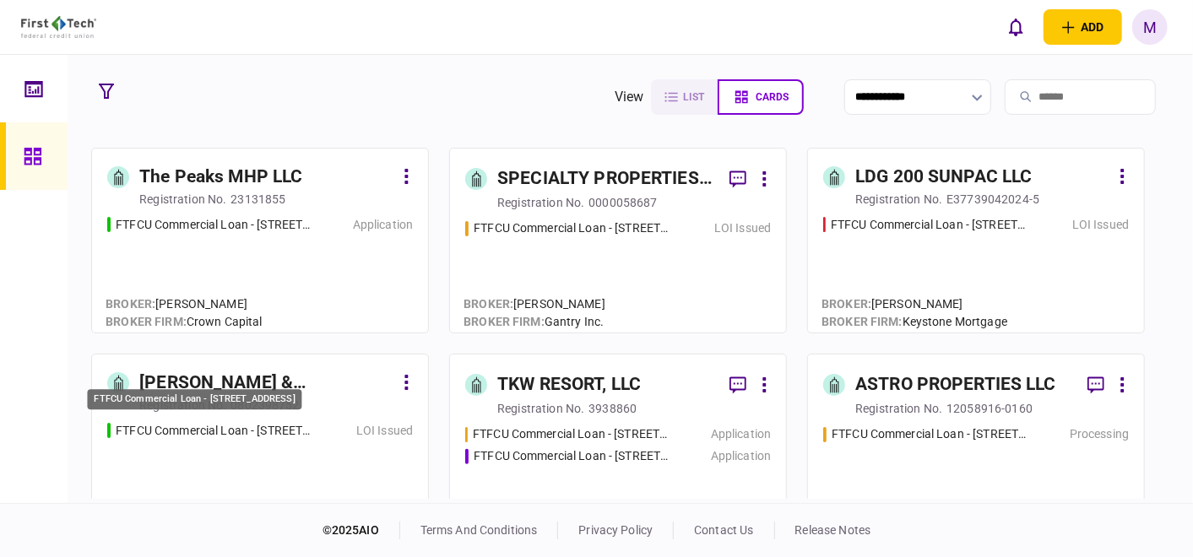
click at [292, 436] on div "FTFCU Commercial Loan - [STREET_ADDRESS]" at bounding box center [214, 431] width 197 height 18
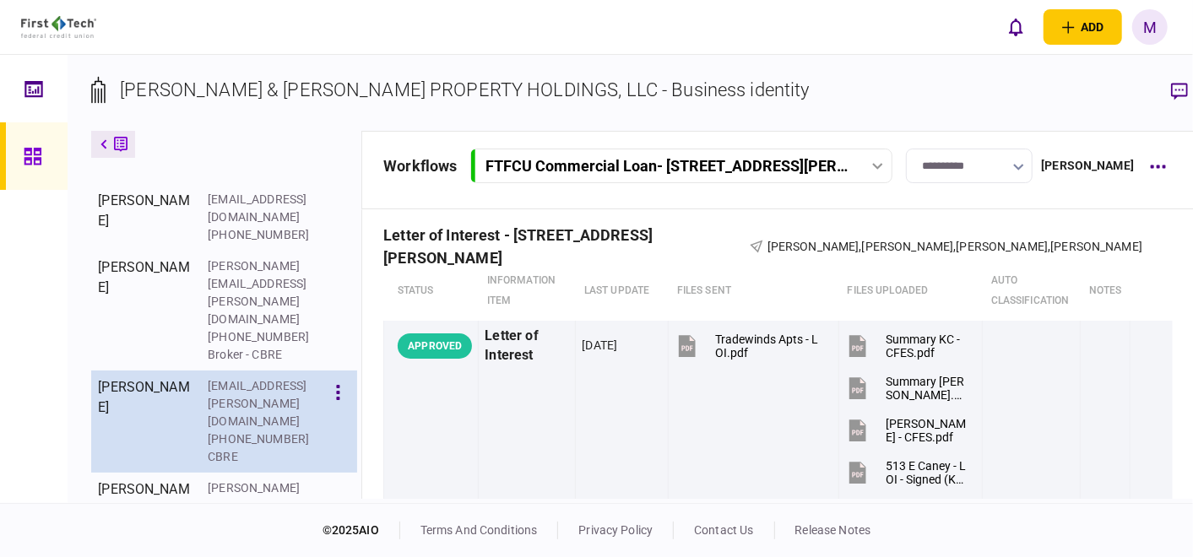
scroll to position [554, 0]
